Goal: Browse casually: Explore the website without a specific task or goal

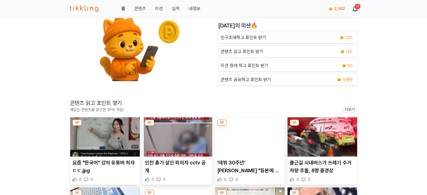
scroll to position [84, 0]
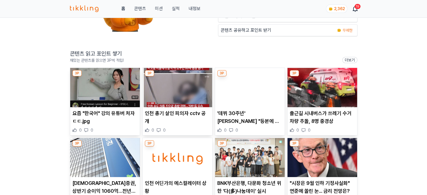
click at [111, 87] on img at bounding box center [105, 87] width 70 height 39
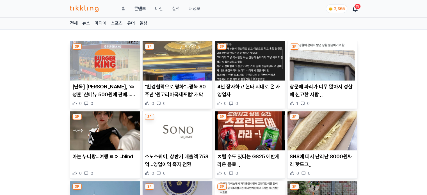
click at [93, 69] on img at bounding box center [105, 60] width 70 height 39
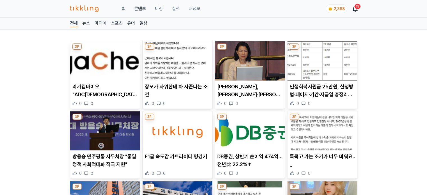
click at [101, 132] on img at bounding box center [105, 130] width 70 height 39
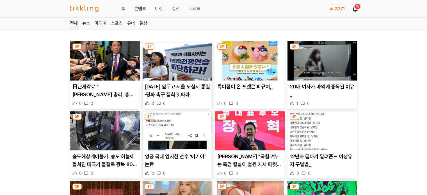
click at [133, 65] on img at bounding box center [105, 60] width 70 height 39
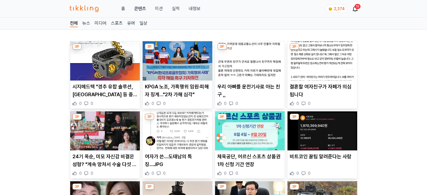
click at [241, 61] on img at bounding box center [250, 60] width 70 height 39
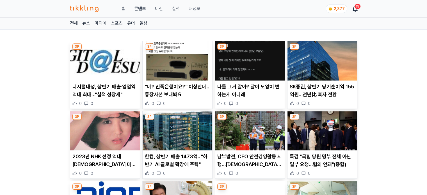
click at [103, 71] on img at bounding box center [105, 60] width 70 height 39
